Goal: Task Accomplishment & Management: Complete application form

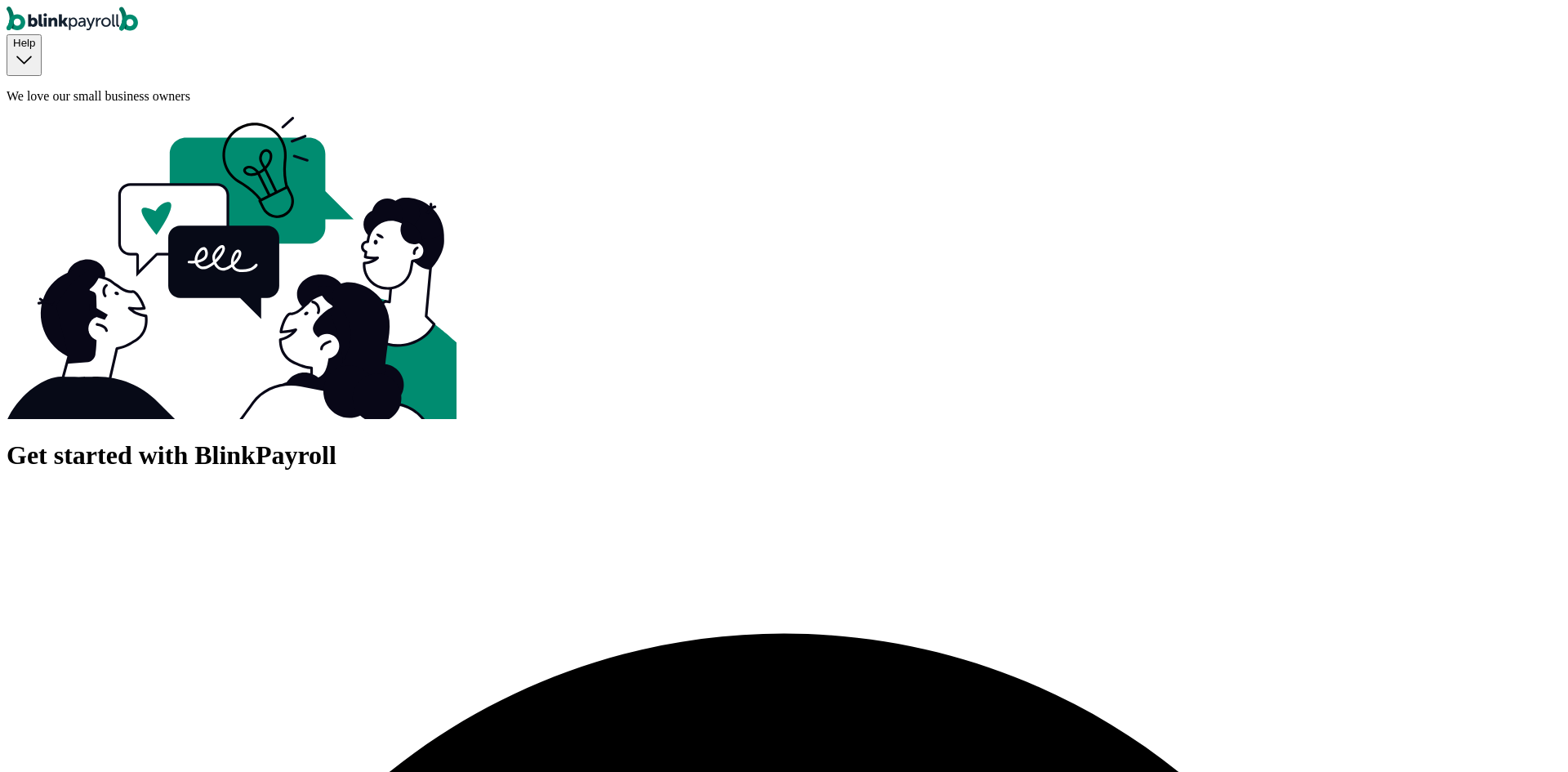
drag, startPoint x: 696, startPoint y: 421, endPoint x: 607, endPoint y: 322, distance: 133.1
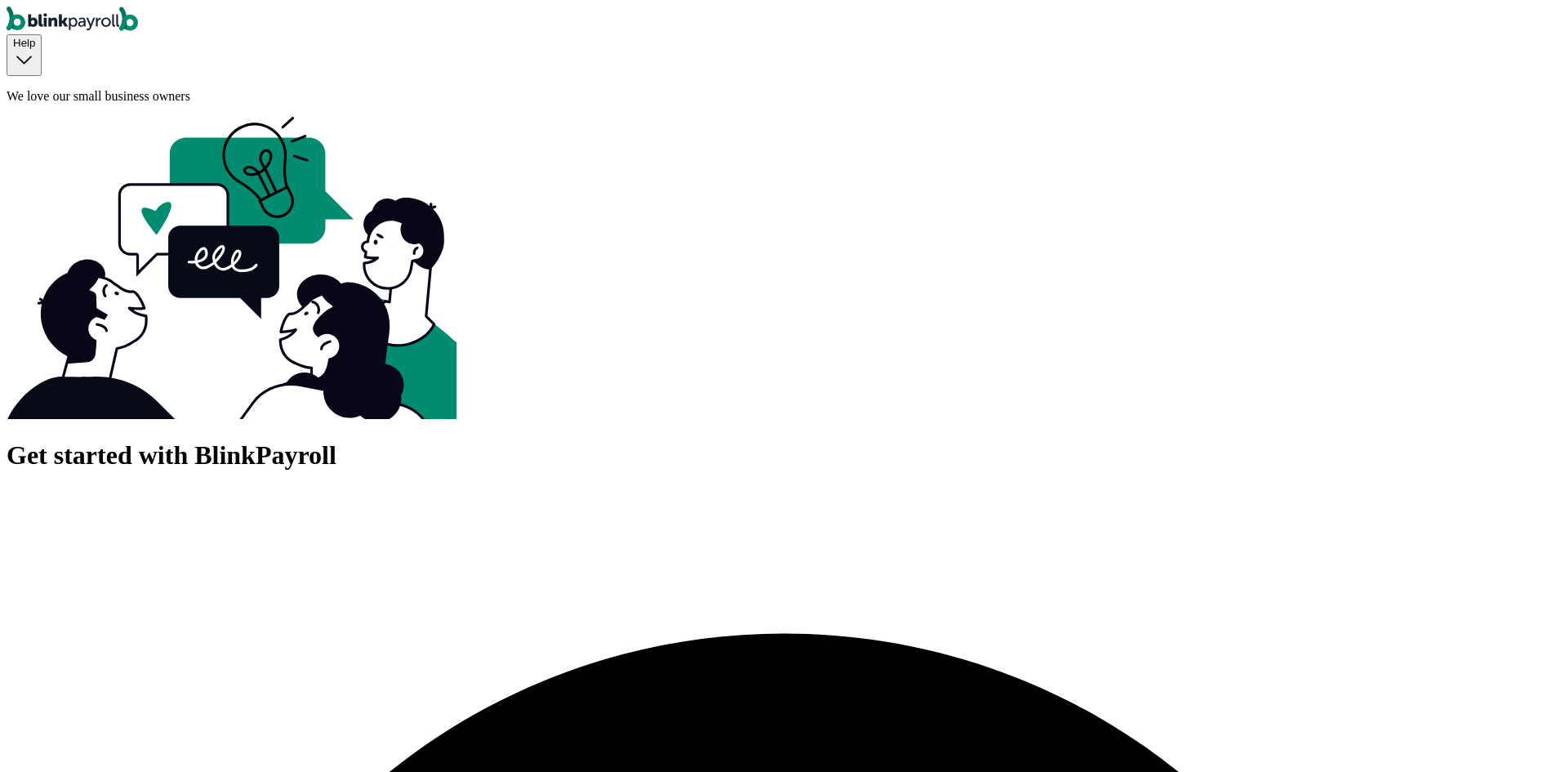
drag, startPoint x: 648, startPoint y: 399, endPoint x: 613, endPoint y: 431, distance: 47.4
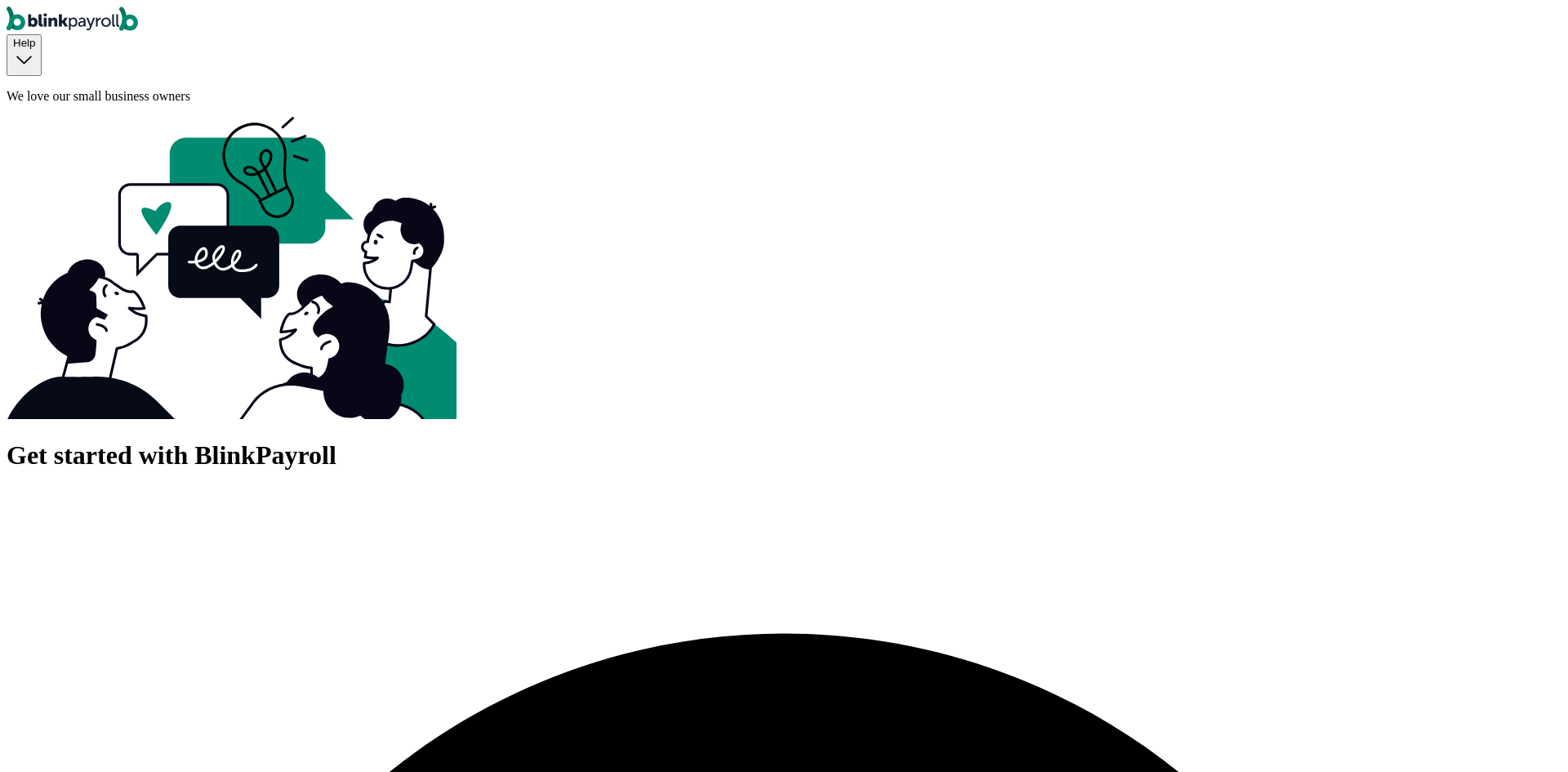
checkbox input "true"
